Goal: Task Accomplishment & Management: Manage account settings

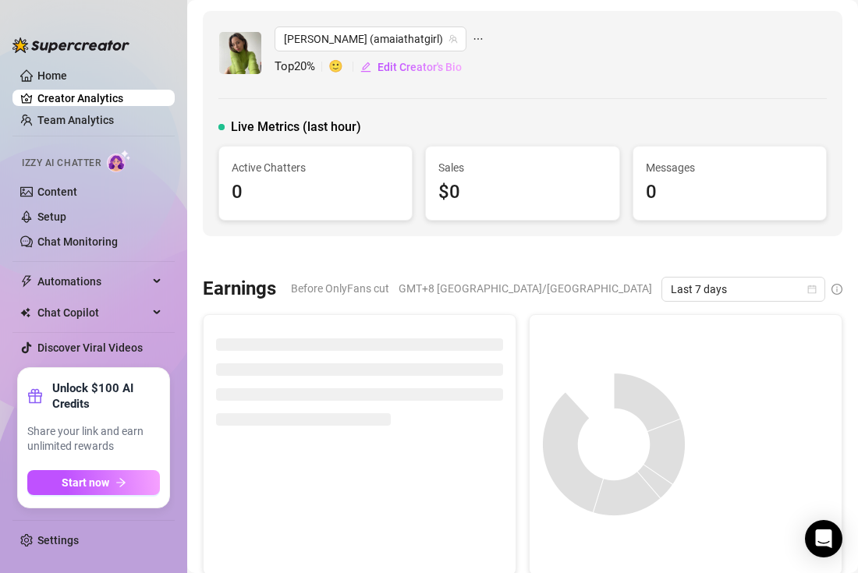
click at [605, 66] on div "[PERSON_NAME] (amaiathatgirl) Top 20 % 🙂 Edit Creator's Bio" at bounding box center [522, 53] width 608 height 53
click at [66, 211] on link "Setup" at bounding box center [51, 217] width 29 height 12
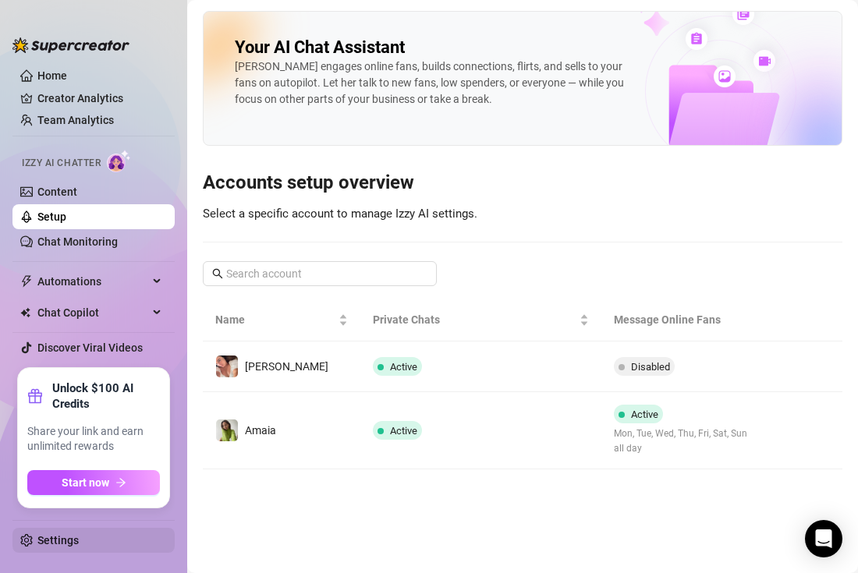
click at [62, 543] on link "Settings" at bounding box center [57, 540] width 41 height 12
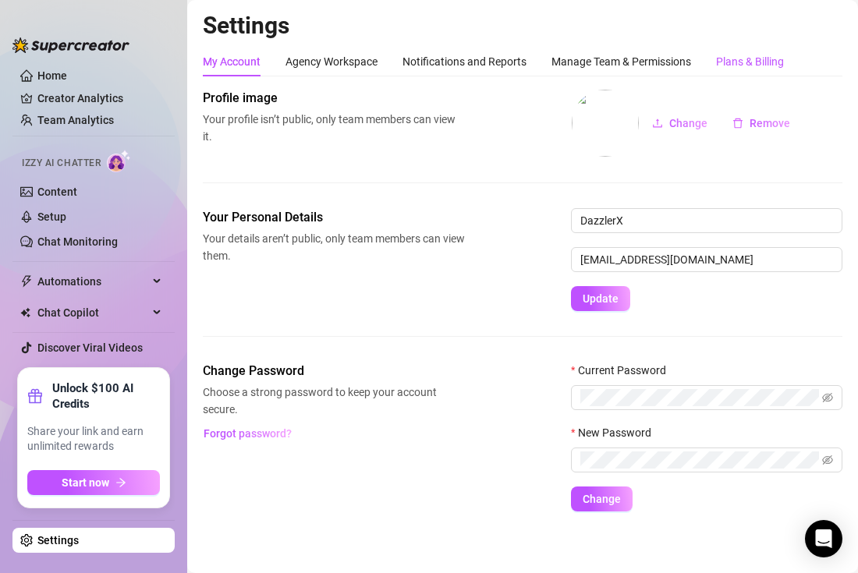
click at [735, 66] on div "Plans & Billing" at bounding box center [750, 61] width 68 height 17
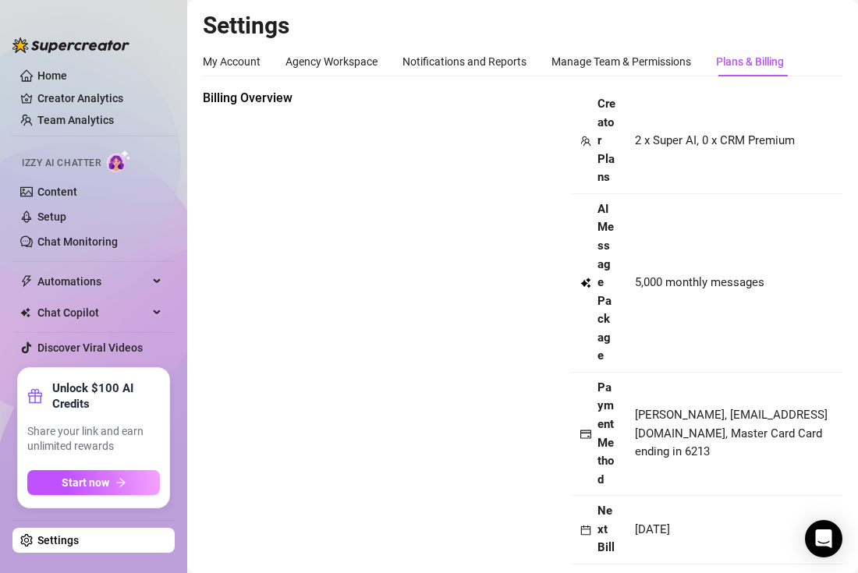
click at [743, 62] on div "Plans & Billing" at bounding box center [750, 61] width 68 height 17
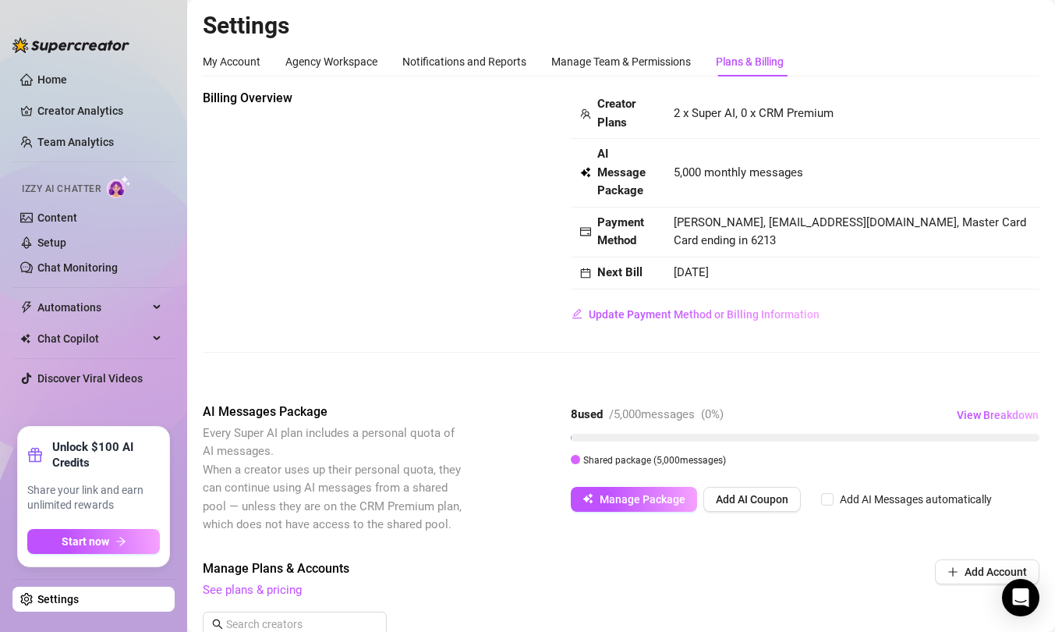
click at [546, 161] on div "Billing Overview Creator Plans 2 x Super AI, 0 x CRM Premium AI Message Package…" at bounding box center [621, 208] width 837 height 238
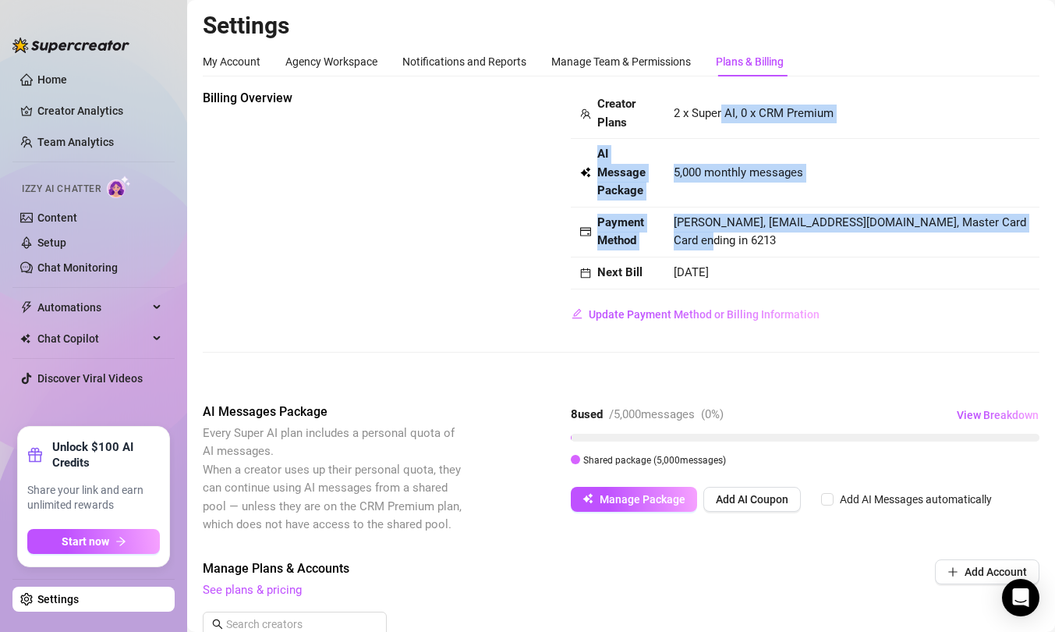
drag, startPoint x: 723, startPoint y: 119, endPoint x: 734, endPoint y: 250, distance: 131.5
click at [734, 250] on tbody "Creator Plans 2 x Super AI, 0 x CRM Premium AI Message Package 5,000 monthly me…" at bounding box center [805, 189] width 469 height 200
click at [734, 250] on td "[PERSON_NAME], [EMAIL_ADDRESS][DOMAIN_NAME], Master Card Card ending in 6213" at bounding box center [852, 232] width 375 height 50
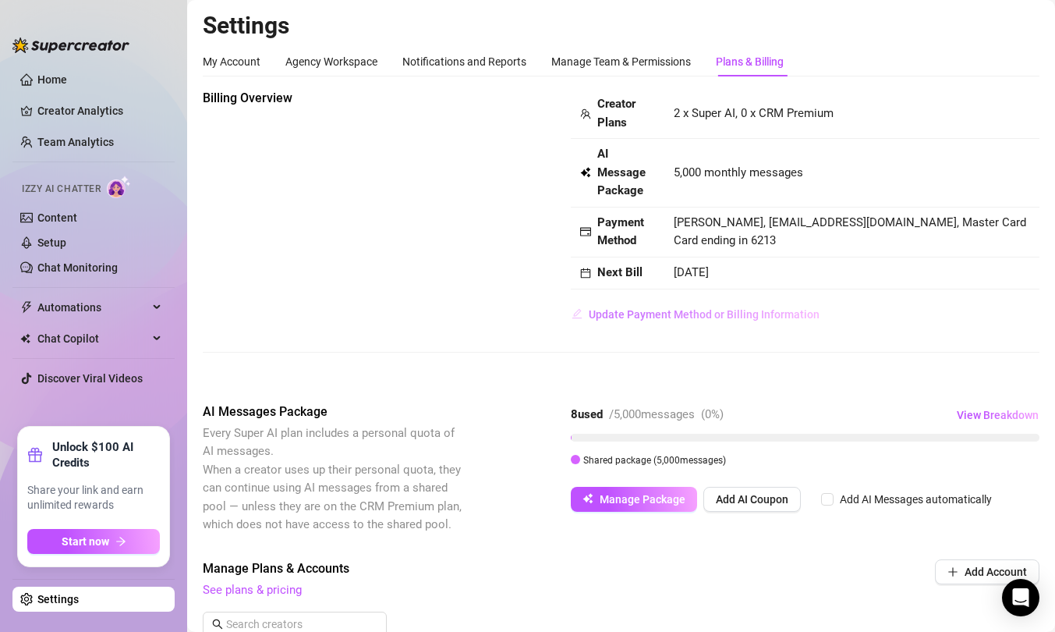
drag, startPoint x: 608, startPoint y: 316, endPoint x: 628, endPoint y: 311, distance: 20.8
click at [628, 311] on span "Update Payment Method or Billing Information" at bounding box center [704, 314] width 231 height 12
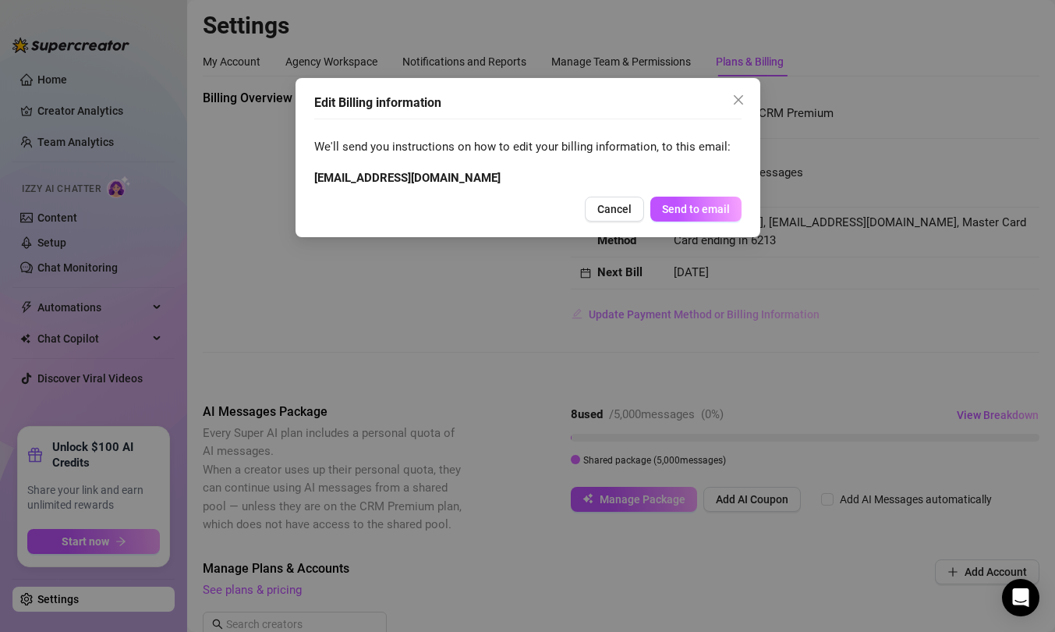
click at [628, 311] on div "Edit Billing information We'll send you instructions on how to edit your billin…" at bounding box center [527, 316] width 1055 height 632
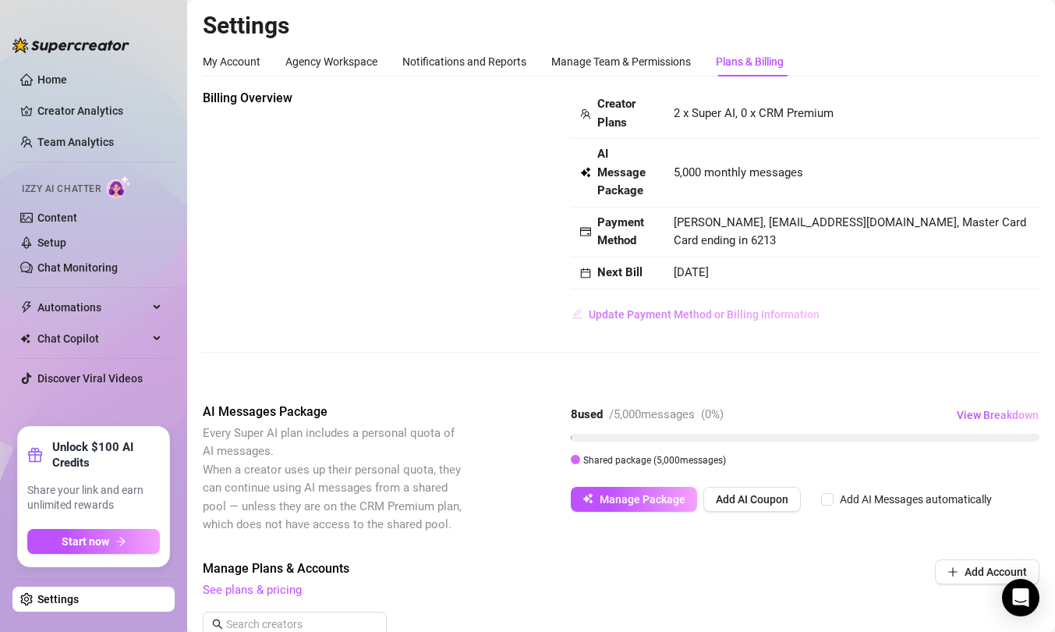
click at [628, 311] on span "Update Payment Method or Billing Information" at bounding box center [704, 314] width 231 height 12
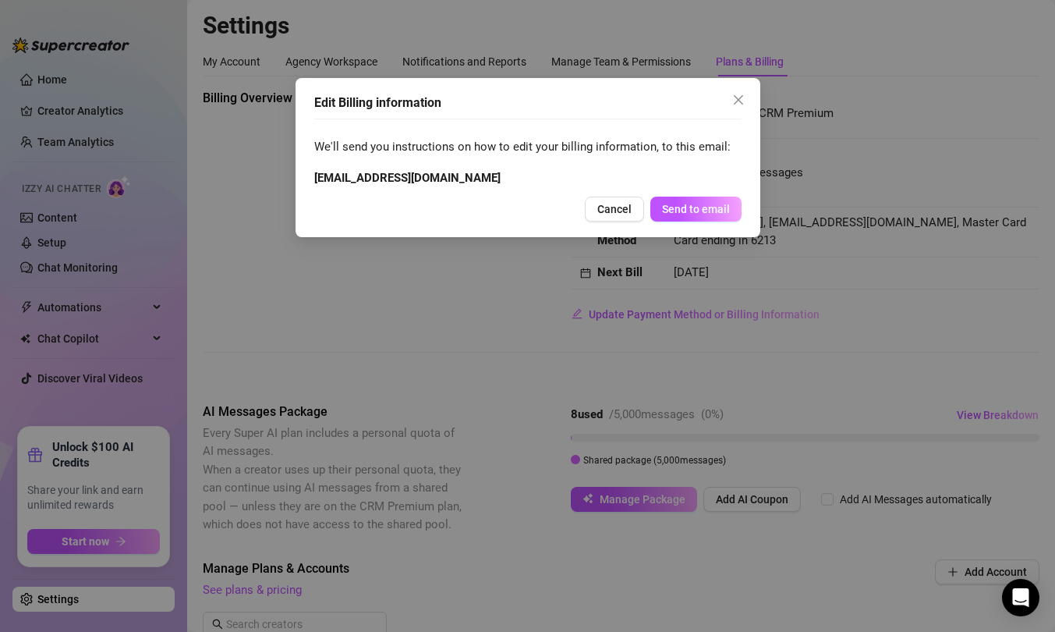
click at [629, 311] on div "Edit Billing information We'll send you instructions on how to edit your billin…" at bounding box center [527, 316] width 1055 height 632
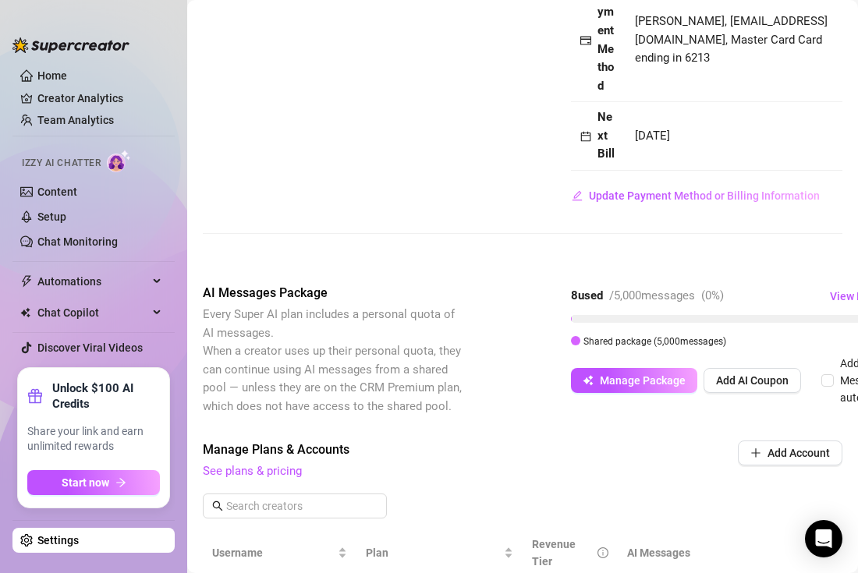
scroll to position [651, 0]
